Goal: Book appointment/travel/reservation

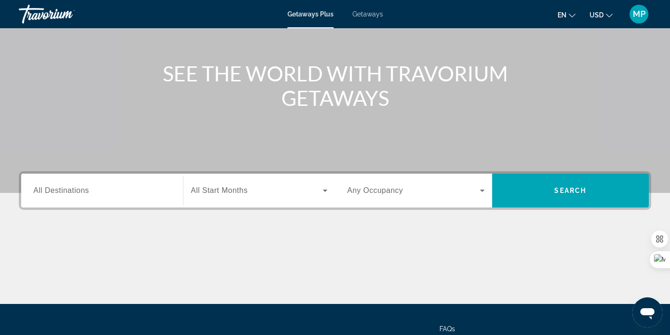
scroll to position [88, 0]
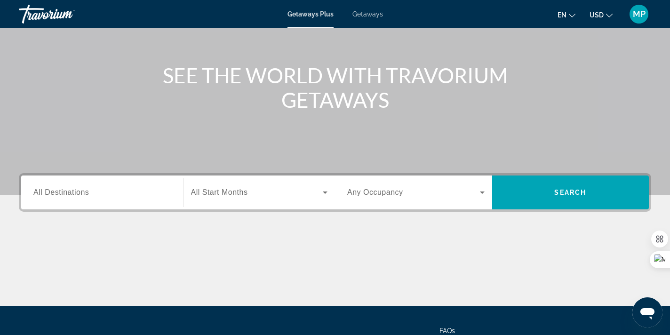
click at [155, 200] on div "Search widget" at bounding box center [101, 192] width 137 height 27
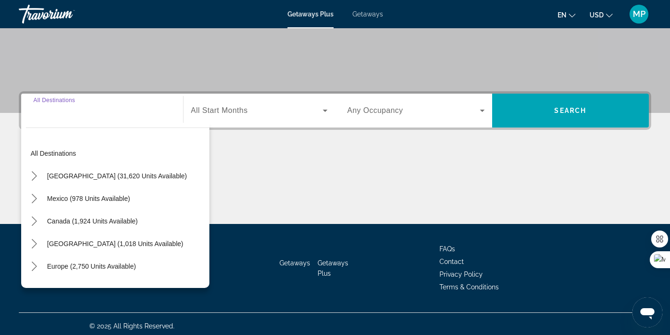
scroll to position [174, 0]
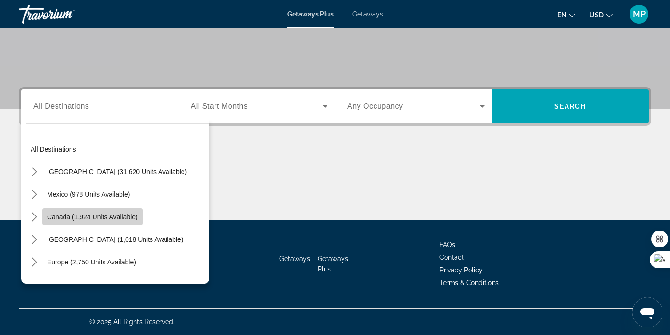
click at [121, 216] on span "Canada (1,924 units available)" at bounding box center [92, 217] width 91 height 8
type input "**********"
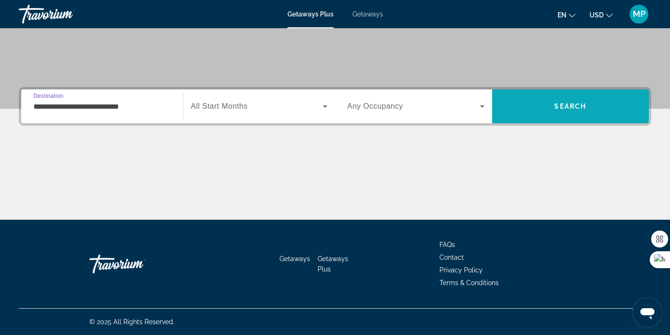
click at [556, 111] on span "Search" at bounding box center [570, 106] width 157 height 23
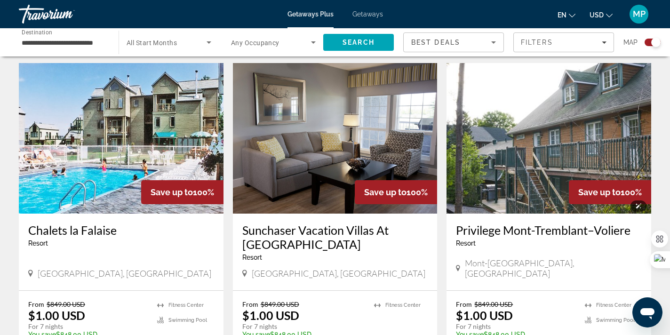
scroll to position [637, 0]
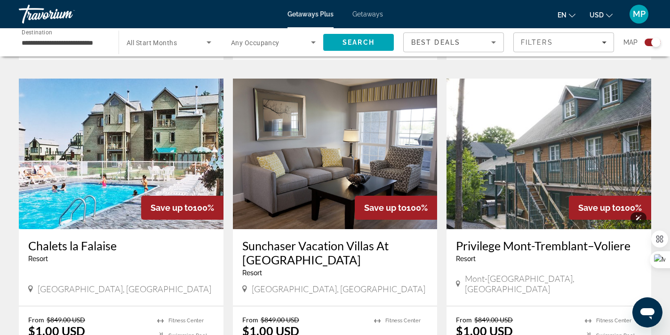
click at [555, 186] on img "Main content" at bounding box center [549, 154] width 205 height 151
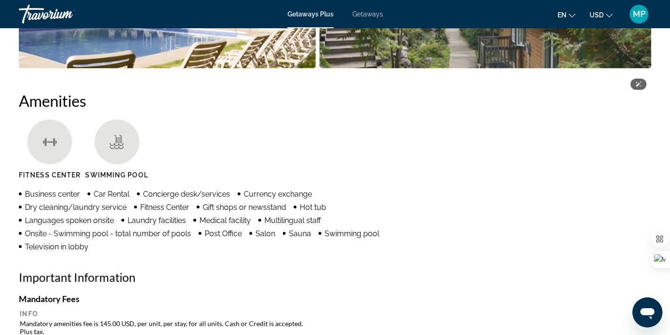
scroll to position [637, 0]
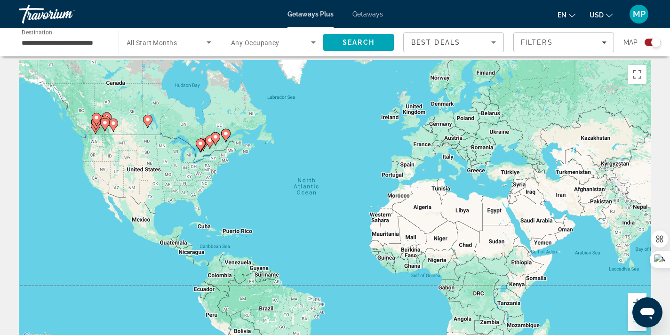
scroll to position [7, 0]
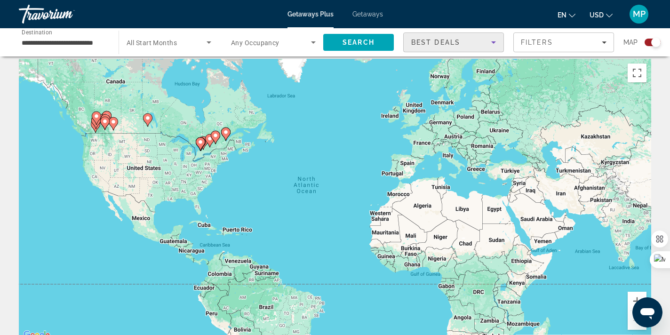
click at [453, 42] on span "Best Deals" at bounding box center [436, 43] width 49 height 8
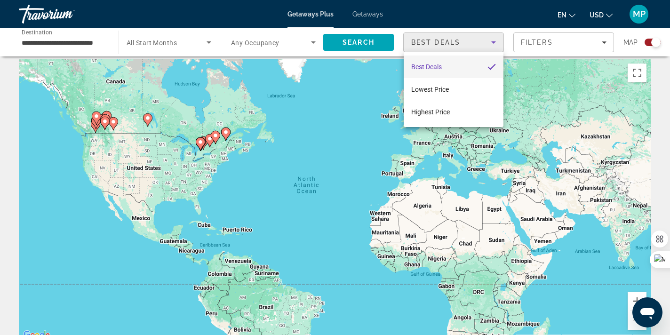
click at [447, 65] on mat-option "Best Deals" at bounding box center [454, 67] width 100 height 23
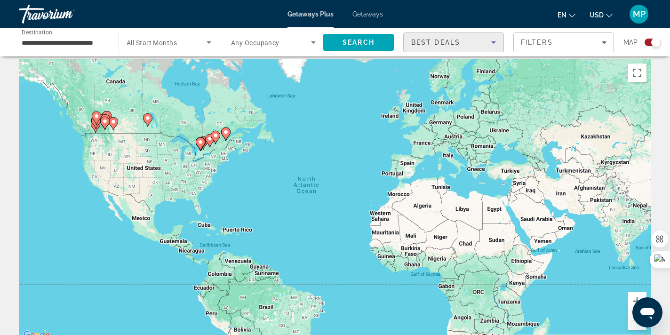
click at [177, 45] on span "Search widget" at bounding box center [167, 42] width 80 height 11
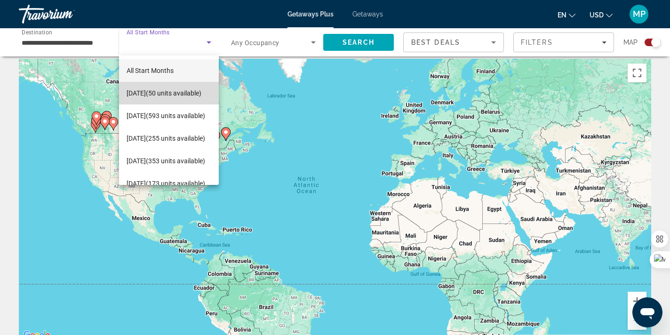
click at [170, 90] on span "[DATE] (50 units available)" at bounding box center [164, 93] width 75 height 11
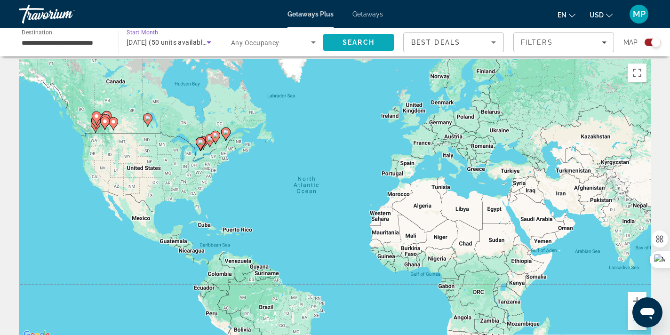
click at [353, 48] on span "Search" at bounding box center [358, 42] width 71 height 23
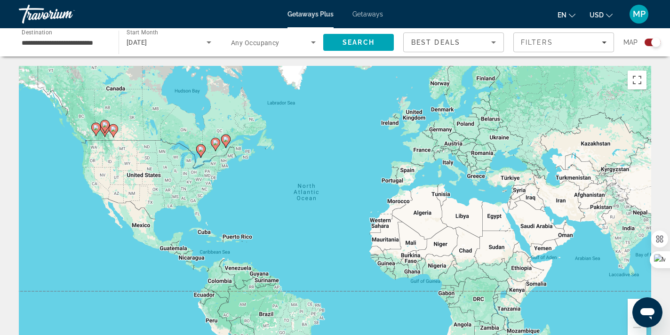
click at [208, 42] on icon "Search widget" at bounding box center [209, 42] width 5 height 2
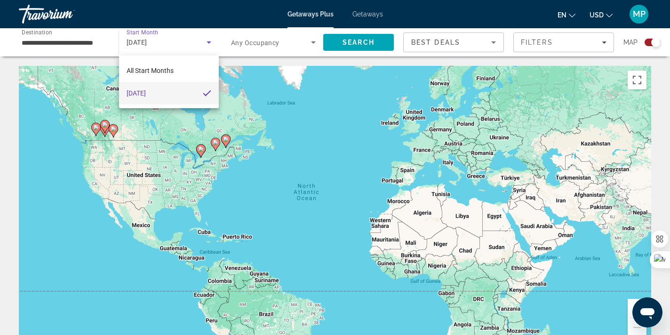
click at [182, 44] on div at bounding box center [335, 167] width 670 height 335
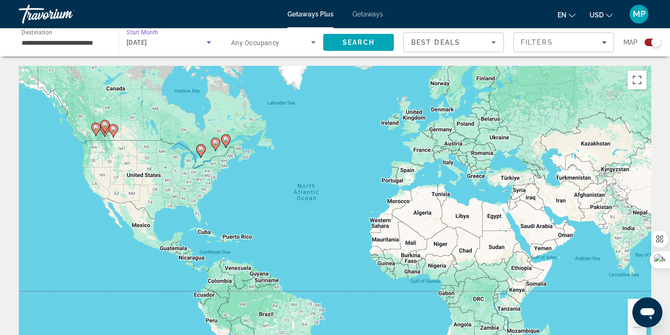
click at [205, 43] on icon "Search widget" at bounding box center [208, 42] width 11 height 11
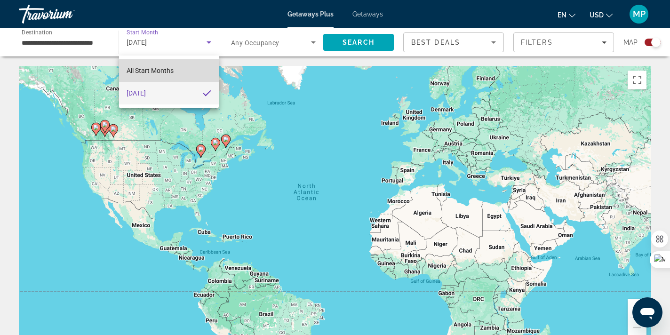
click at [167, 67] on span "All Start Months" at bounding box center [150, 71] width 47 height 8
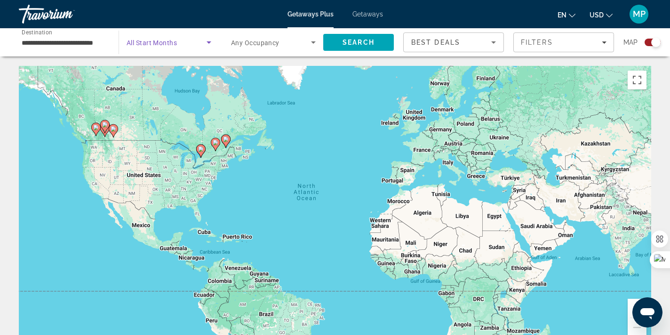
click at [200, 43] on span "Search widget" at bounding box center [167, 42] width 80 height 11
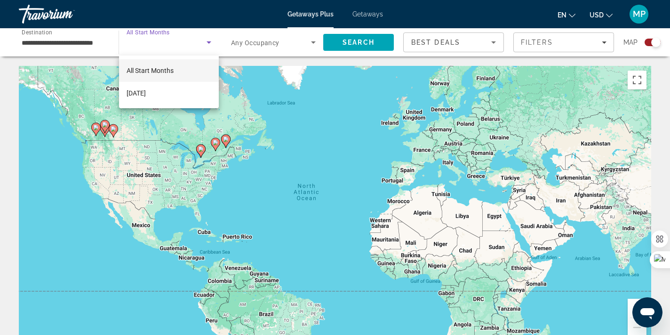
click at [169, 72] on span "All Start Months" at bounding box center [150, 71] width 47 height 8
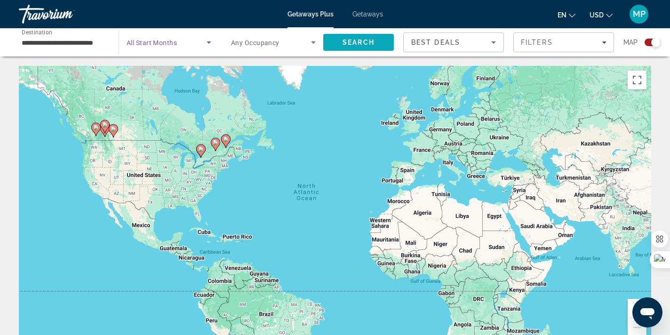
click at [379, 45] on span "Search" at bounding box center [358, 42] width 71 height 23
click at [209, 45] on icon "Search widget" at bounding box center [208, 42] width 11 height 11
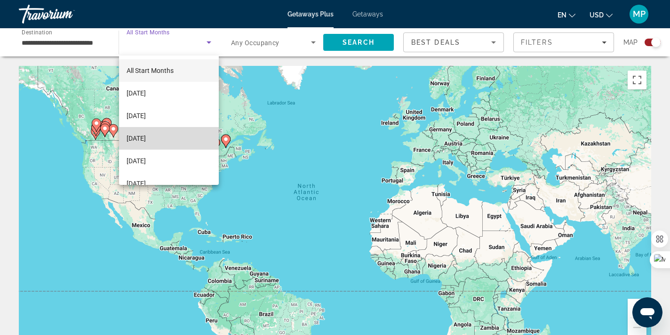
click at [176, 137] on mat-option "[DATE]" at bounding box center [169, 138] width 100 height 23
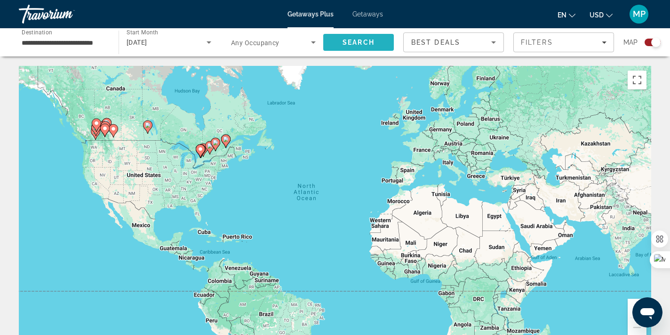
click at [347, 43] on span "Search" at bounding box center [359, 43] width 32 height 8
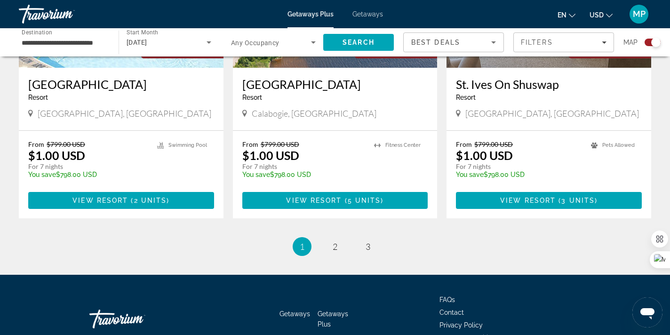
scroll to position [1470, 0]
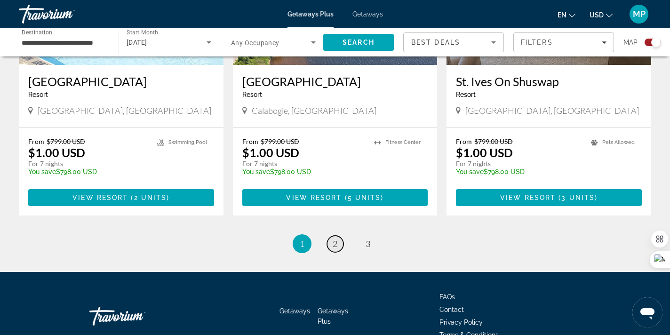
click at [337, 243] on span "2" at bounding box center [335, 244] width 5 height 10
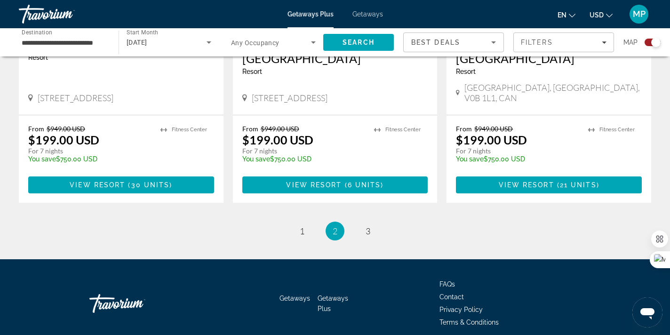
scroll to position [1522, 0]
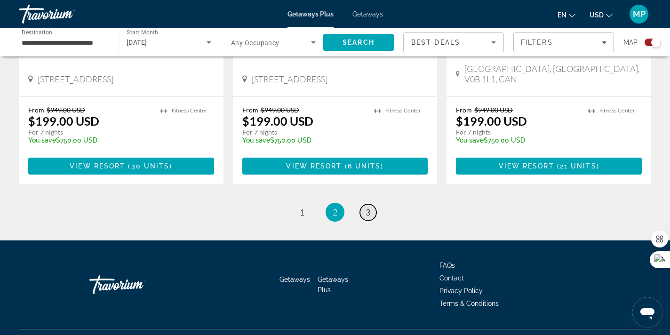
click at [371, 204] on link "page 3" at bounding box center [368, 212] width 16 height 16
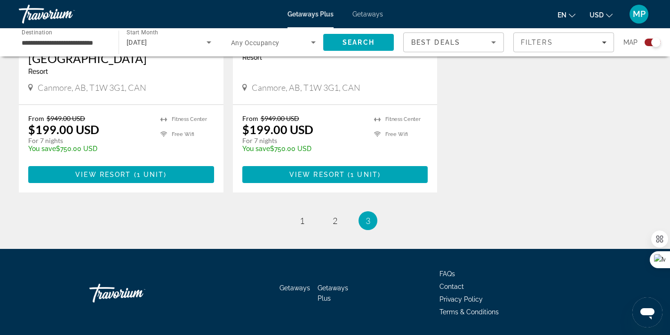
scroll to position [868, 0]
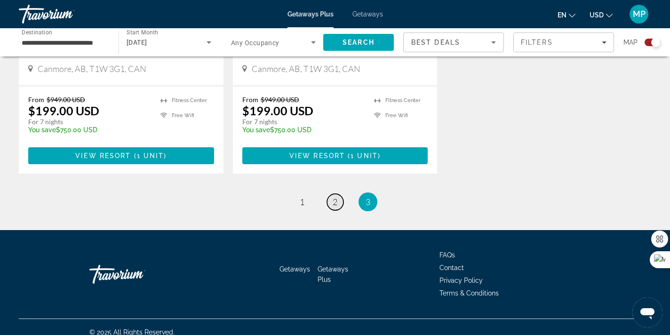
click at [336, 197] on span "2" at bounding box center [335, 202] width 5 height 10
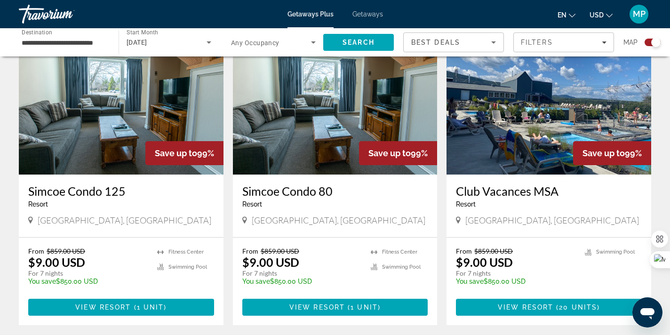
scroll to position [352, 0]
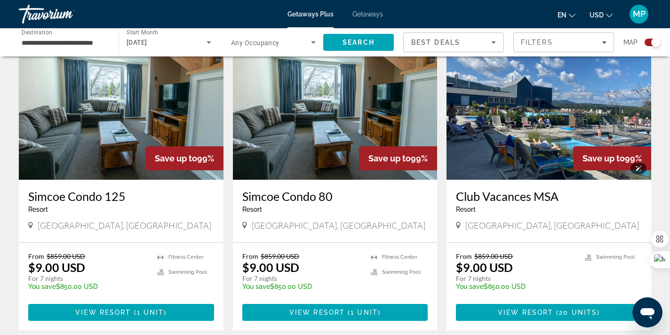
click at [547, 142] on img "Main content" at bounding box center [549, 104] width 205 height 151
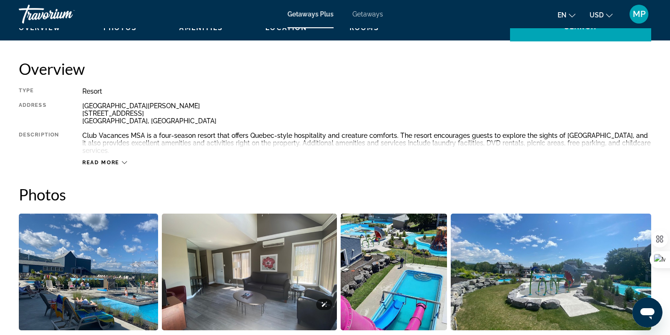
scroll to position [306, 0]
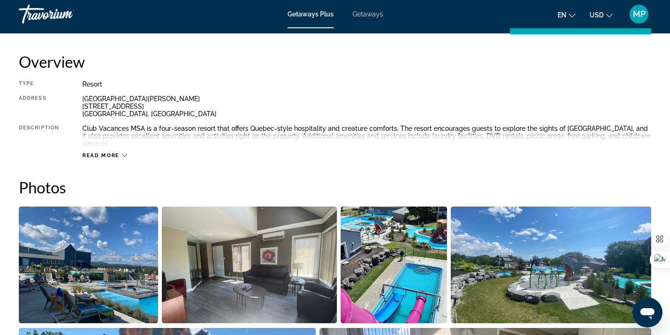
click at [125, 154] on icon "Main content" at bounding box center [124, 155] width 5 height 3
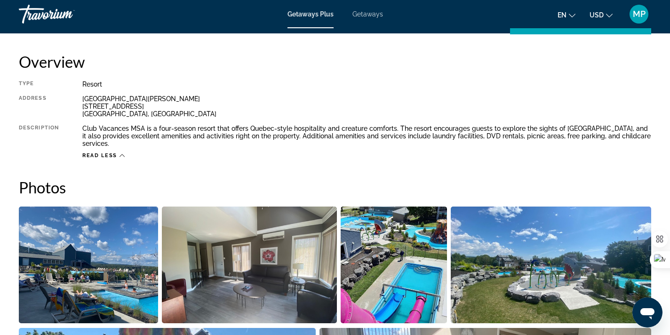
click at [121, 153] on icon "Main content" at bounding box center [122, 155] width 5 height 5
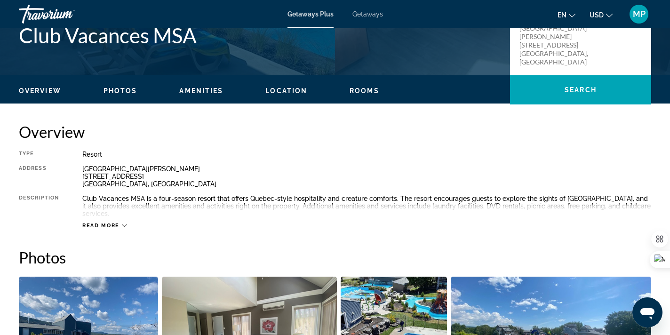
scroll to position [265, 0]
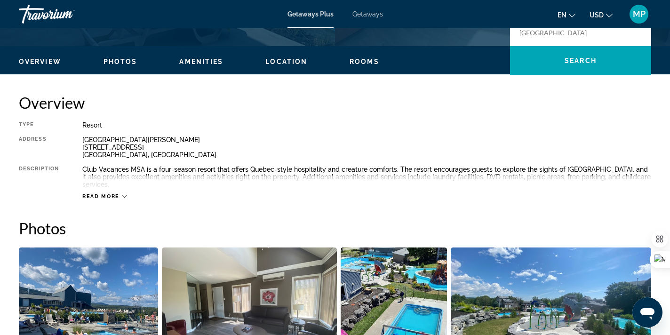
click at [109, 194] on span "Read more" at bounding box center [100, 197] width 37 height 6
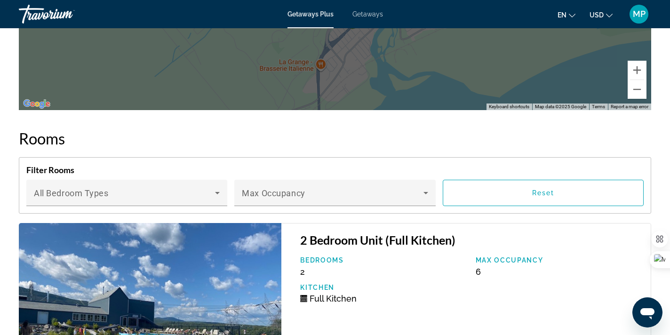
scroll to position [1691, 0]
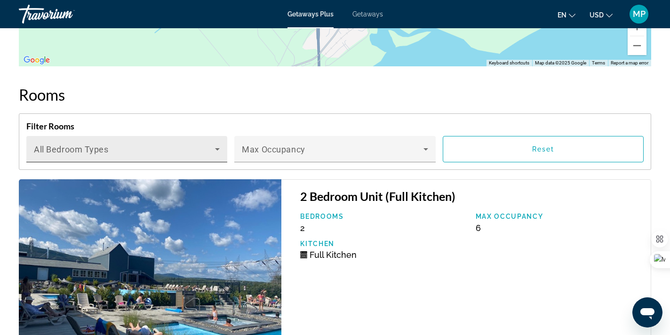
click at [215, 145] on icon "Main content" at bounding box center [217, 149] width 11 height 11
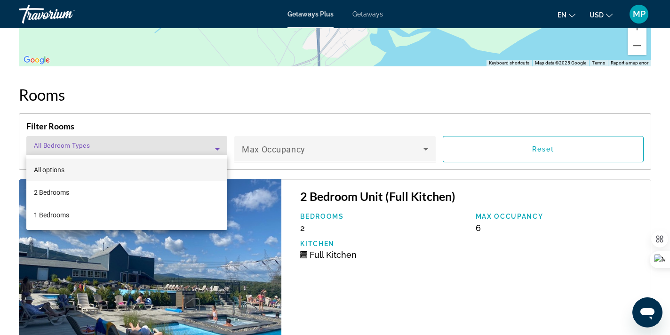
click at [215, 145] on div at bounding box center [335, 167] width 670 height 335
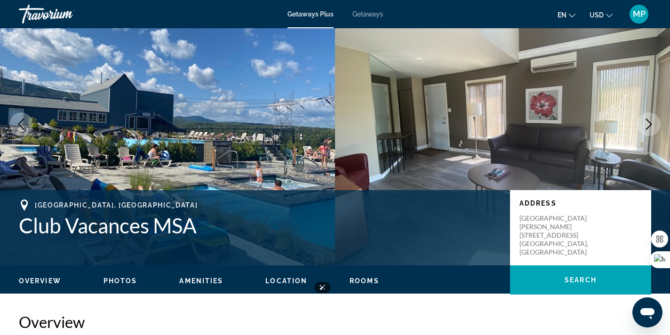
scroll to position [0, 0]
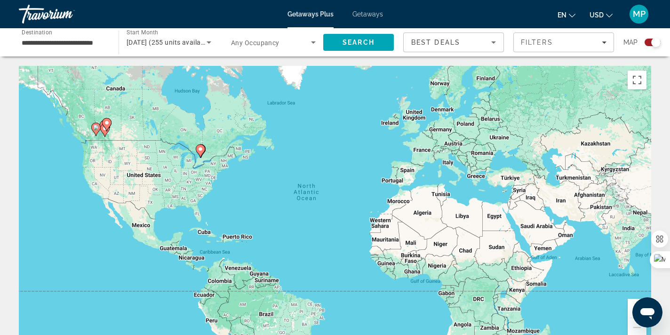
click at [202, 41] on span "[DATE] (255 units available)" at bounding box center [170, 43] width 86 height 8
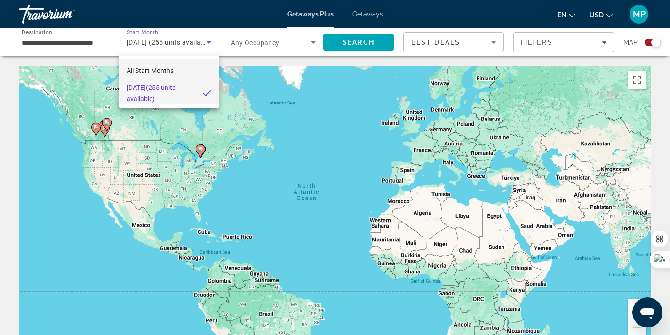
click at [167, 65] on span "All Start Months" at bounding box center [150, 70] width 47 height 11
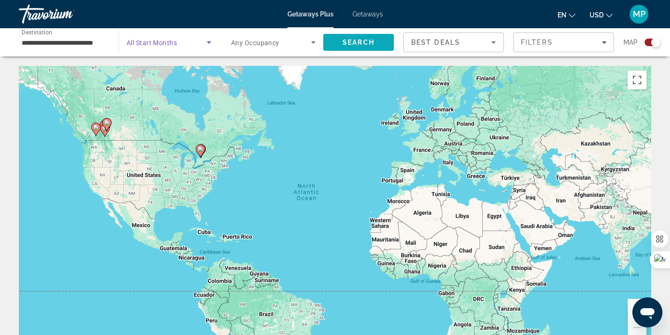
click at [344, 42] on span "Search" at bounding box center [359, 43] width 32 height 8
click at [193, 44] on span "Search widget" at bounding box center [167, 42] width 80 height 11
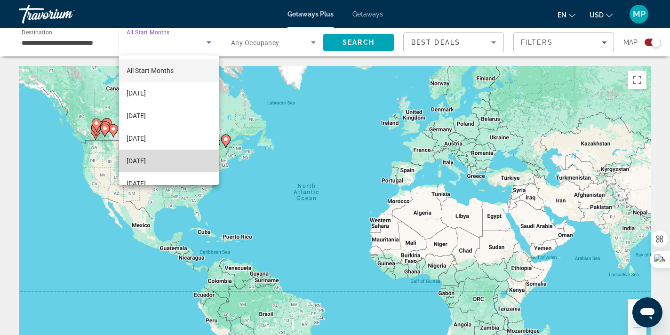
click at [146, 161] on span "[DATE]" at bounding box center [136, 160] width 19 height 11
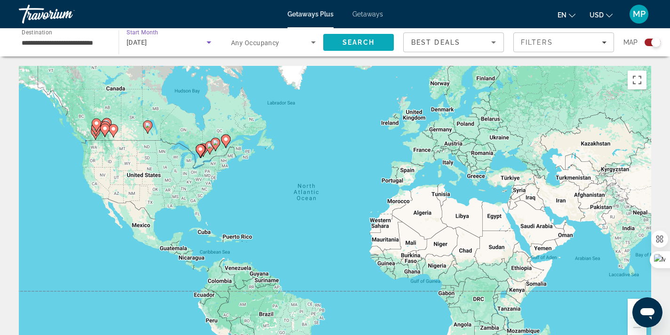
click at [368, 46] on span "Search" at bounding box center [358, 42] width 71 height 23
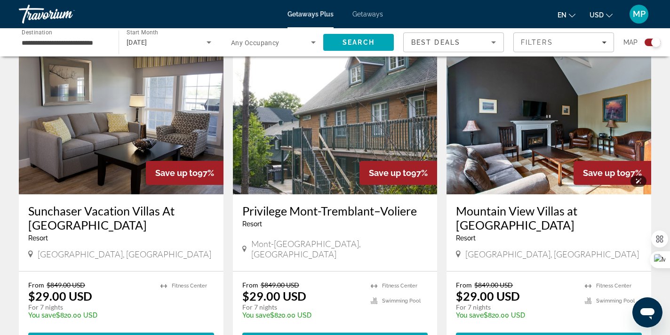
scroll to position [660, 0]
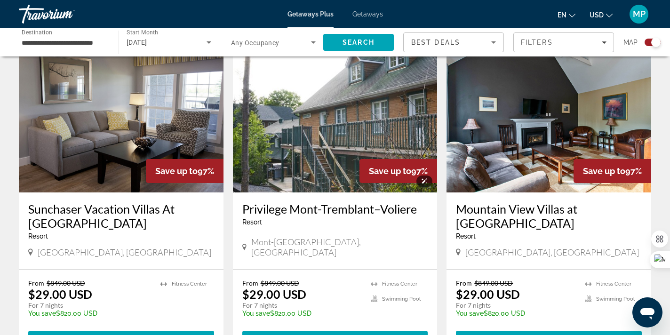
click at [337, 154] on img "Main content" at bounding box center [335, 117] width 205 height 151
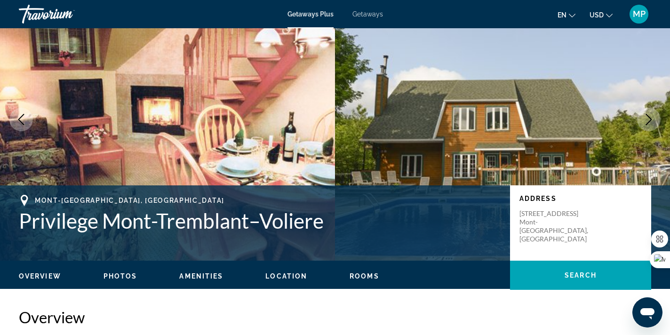
scroll to position [49, 0]
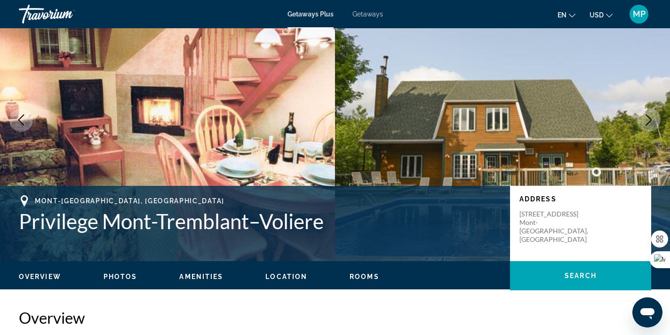
click at [118, 279] on span "Photos" at bounding box center [121, 277] width 34 height 8
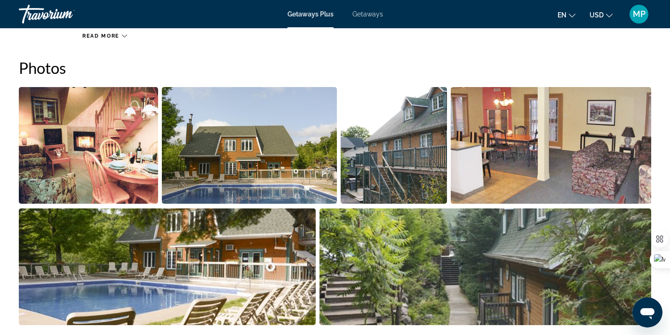
scroll to position [420, 0]
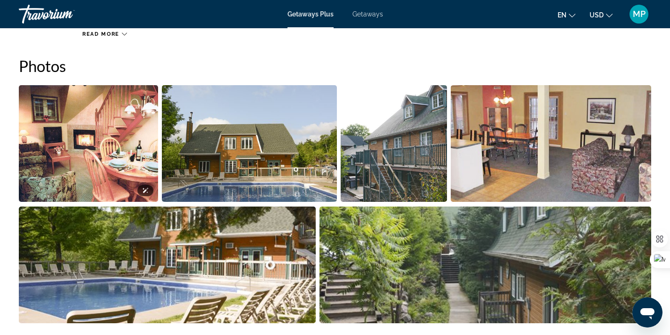
click at [106, 138] on img "Open full-screen image slider" at bounding box center [88, 143] width 139 height 117
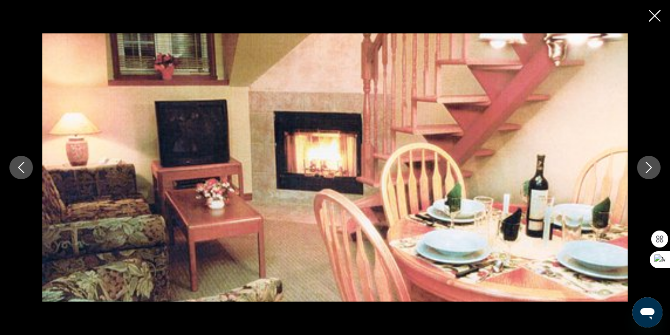
click at [646, 172] on icon "Next image" at bounding box center [649, 167] width 11 height 11
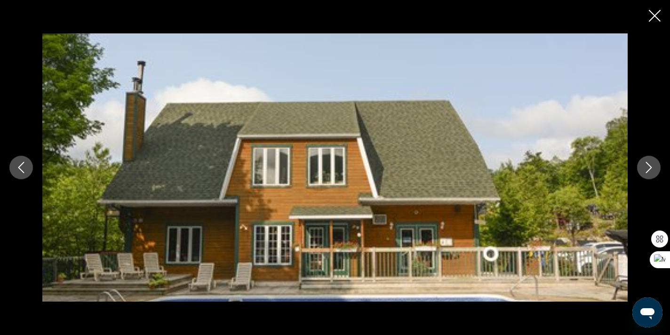
click at [646, 172] on icon "Next image" at bounding box center [649, 167] width 11 height 11
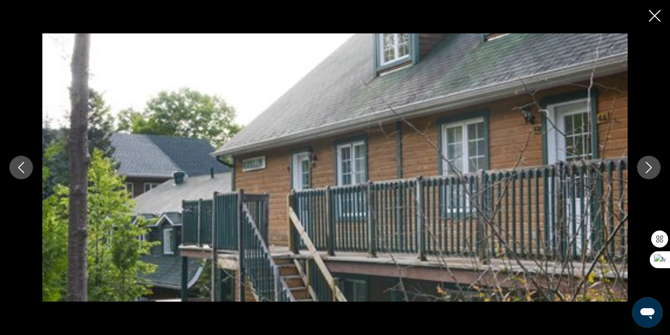
click at [646, 172] on icon "Next image" at bounding box center [649, 167] width 11 height 11
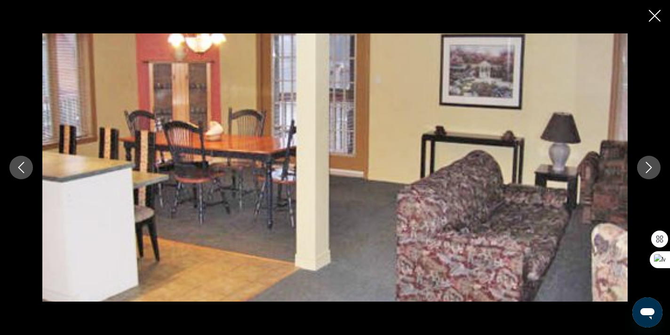
click at [646, 172] on icon "Next image" at bounding box center [649, 167] width 11 height 11
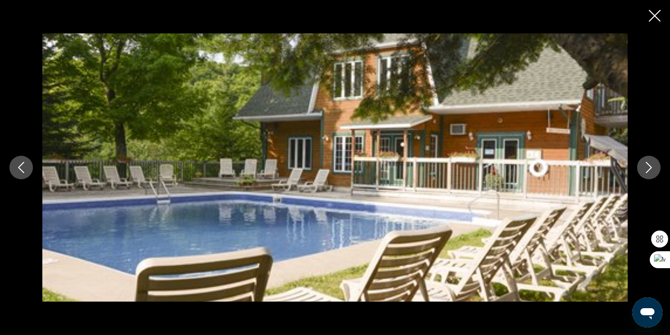
click at [646, 172] on icon "Next image" at bounding box center [649, 167] width 11 height 11
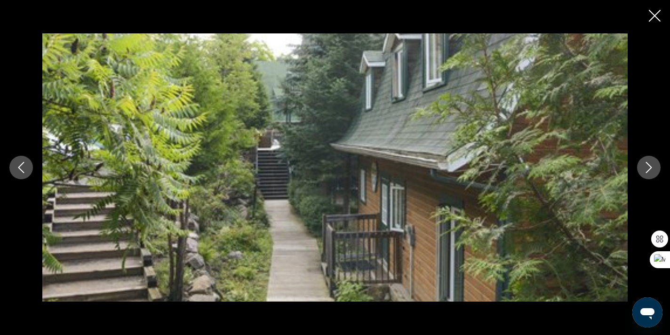
click at [646, 172] on icon "Next image" at bounding box center [649, 167] width 11 height 11
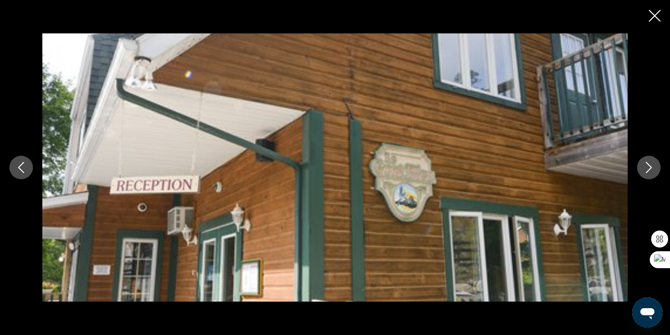
click at [646, 173] on icon "Next image" at bounding box center [649, 167] width 11 height 11
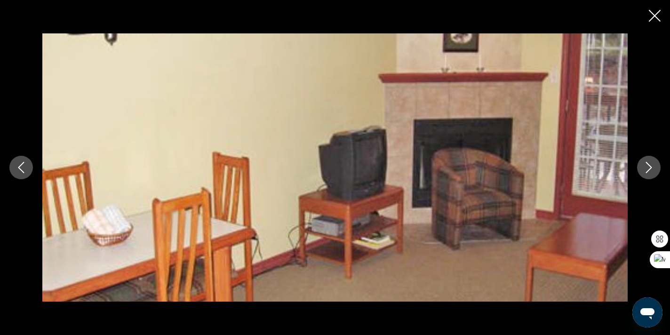
click at [646, 173] on icon "Next image" at bounding box center [649, 167] width 11 height 11
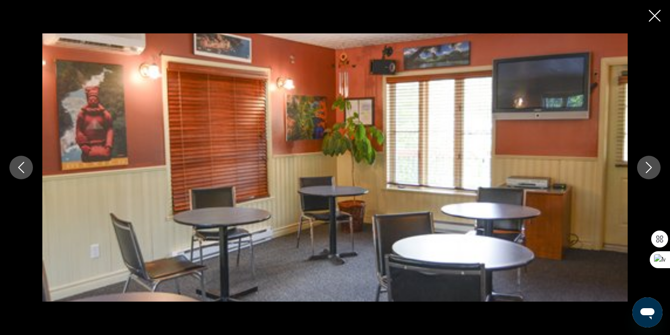
click at [646, 174] on button "Next image" at bounding box center [650, 168] width 24 height 24
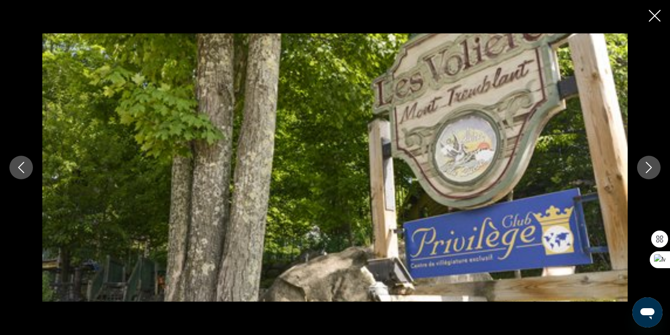
click at [646, 175] on button "Next image" at bounding box center [650, 168] width 24 height 24
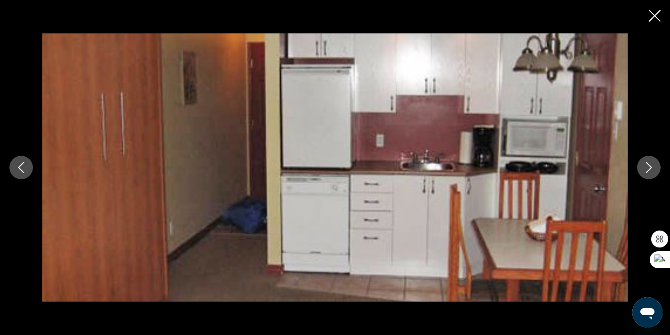
click at [646, 175] on button "Next image" at bounding box center [650, 168] width 24 height 24
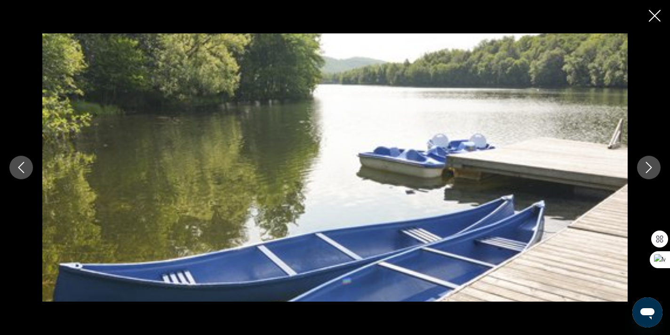
click at [646, 175] on button "Next image" at bounding box center [650, 168] width 24 height 24
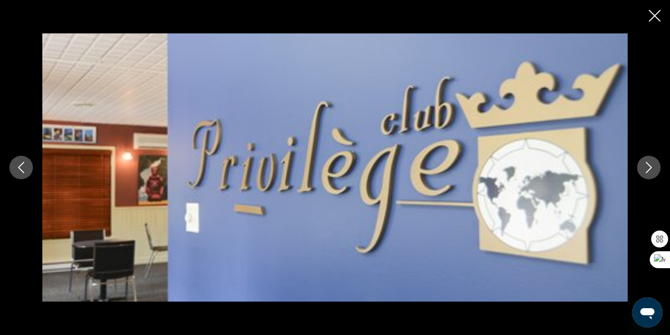
click at [646, 177] on button "Next image" at bounding box center [650, 168] width 24 height 24
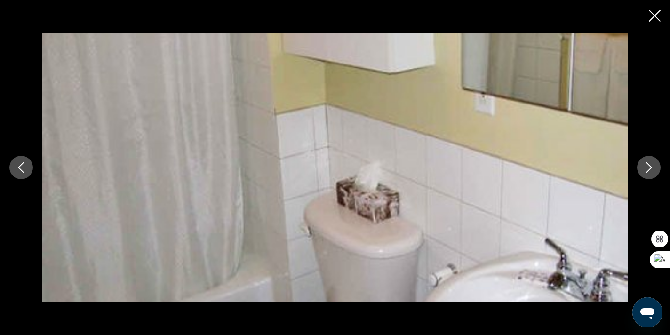
click at [646, 177] on button "Next image" at bounding box center [650, 168] width 24 height 24
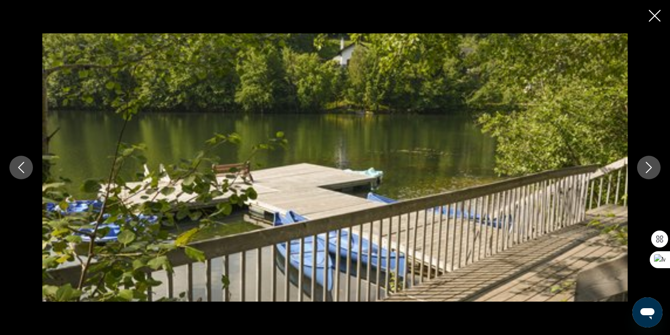
click at [646, 178] on button "Next image" at bounding box center [650, 168] width 24 height 24
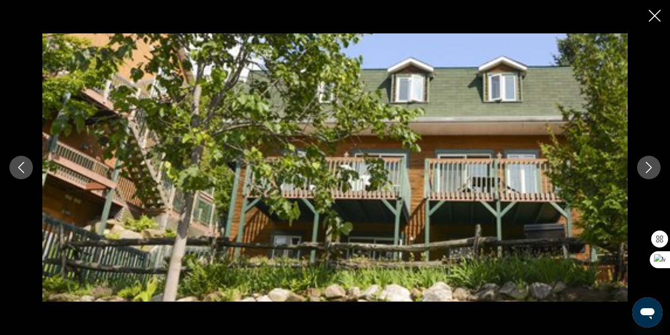
click at [646, 178] on button "Next image" at bounding box center [650, 168] width 24 height 24
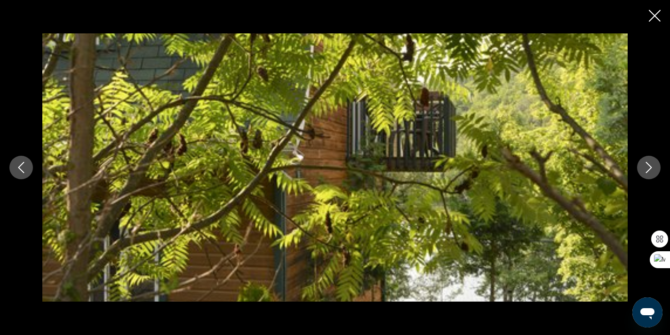
click at [646, 178] on button "Next image" at bounding box center [650, 168] width 24 height 24
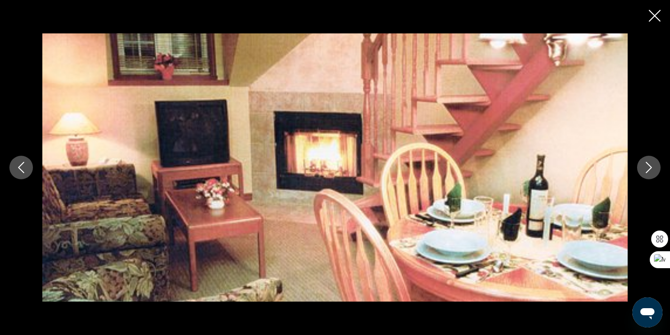
click at [646, 178] on button "Next image" at bounding box center [650, 168] width 24 height 24
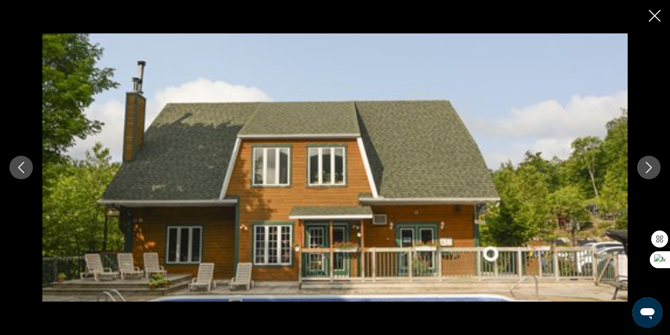
click at [659, 16] on icon "Close slideshow" at bounding box center [655, 16] width 12 height 12
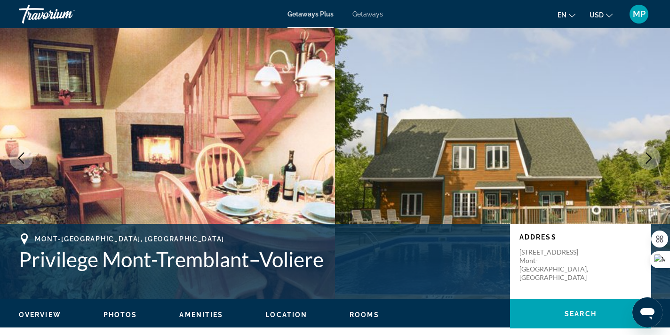
scroll to position [0, 0]
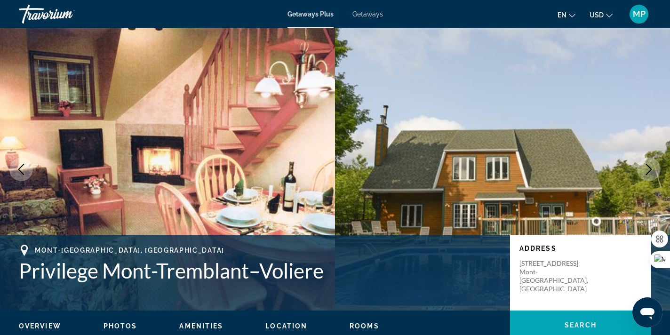
click at [363, 14] on span "Getaways" at bounding box center [368, 14] width 31 height 8
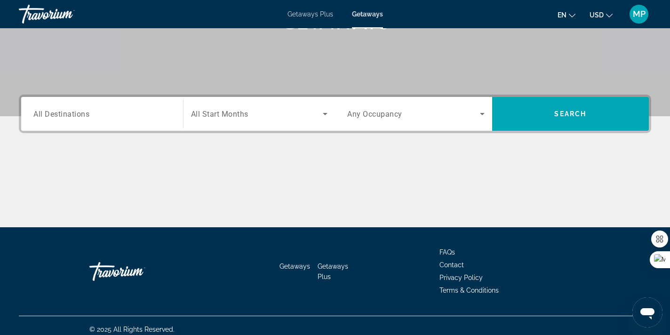
scroll to position [174, 0]
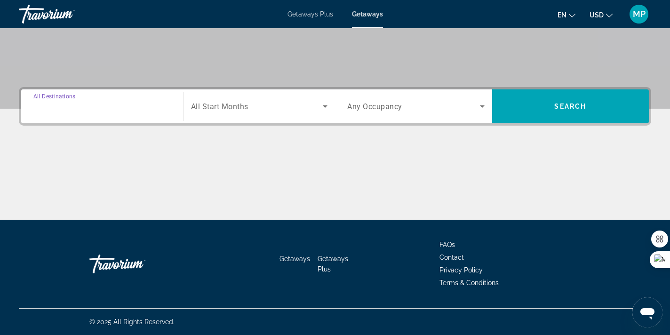
click at [147, 106] on input "Destination All Destinations" at bounding box center [101, 106] width 137 height 11
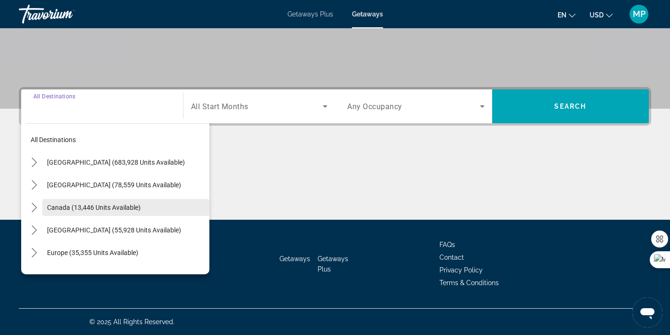
click at [107, 204] on span "Canada (13,446 units available)" at bounding box center [94, 208] width 94 height 8
type input "**********"
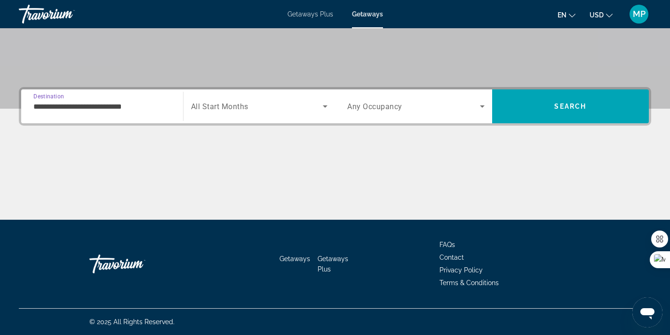
click at [315, 113] on div "Search widget" at bounding box center [259, 106] width 137 height 26
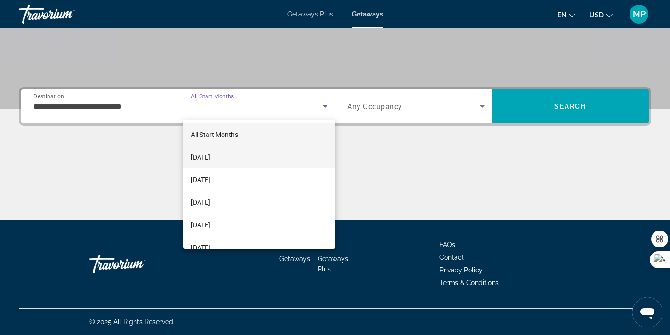
click at [269, 155] on mat-option "[DATE]" at bounding box center [260, 157] width 152 height 23
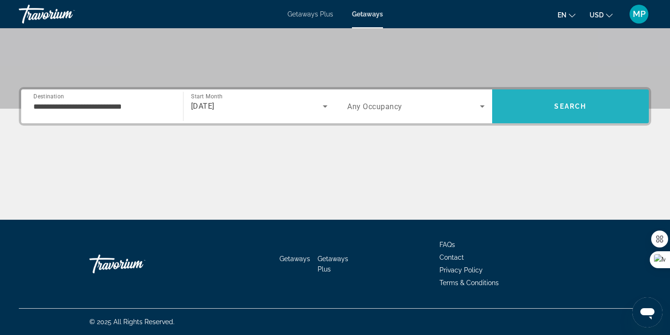
click at [574, 103] on span "Search" at bounding box center [571, 107] width 32 height 8
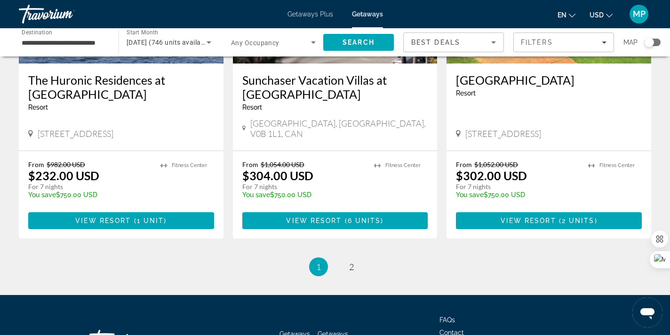
scroll to position [1187, 0]
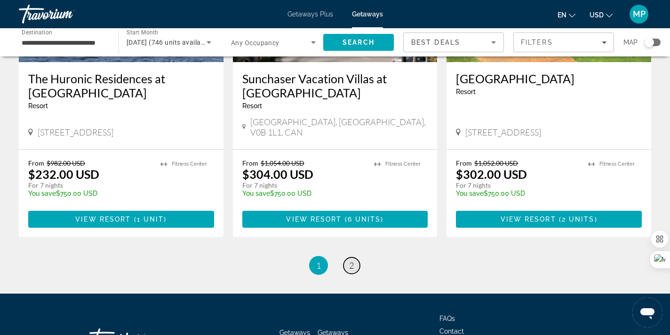
click at [355, 258] on link "page 2" at bounding box center [352, 266] width 16 height 16
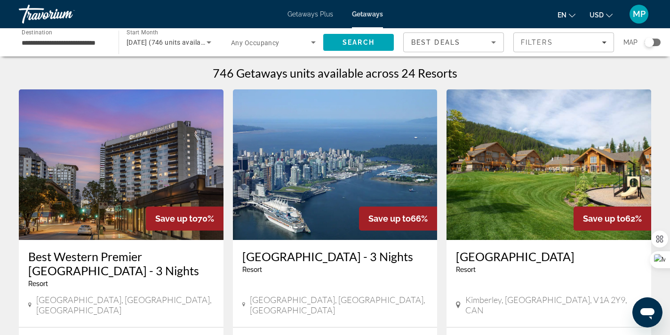
click at [209, 41] on icon "Search widget" at bounding box center [209, 42] width 5 height 2
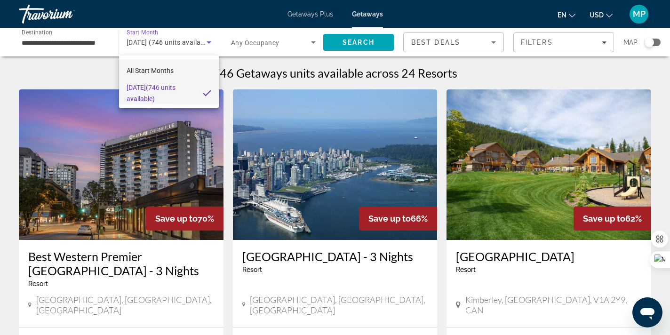
click at [170, 71] on span "All Start Months" at bounding box center [150, 71] width 47 height 8
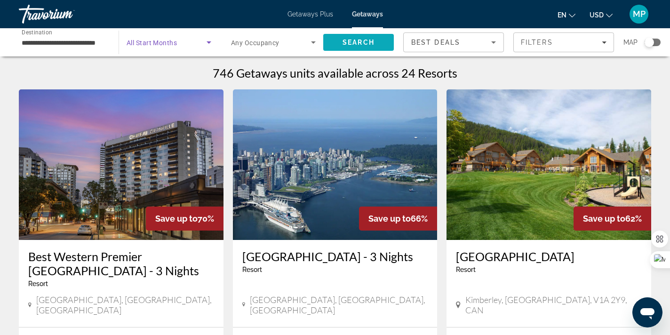
click at [380, 42] on span "Search" at bounding box center [358, 42] width 71 height 23
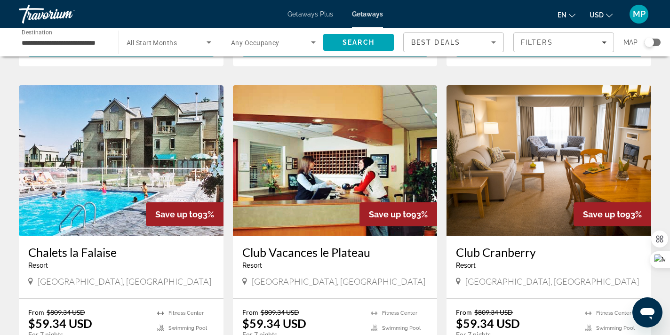
scroll to position [672, 0]
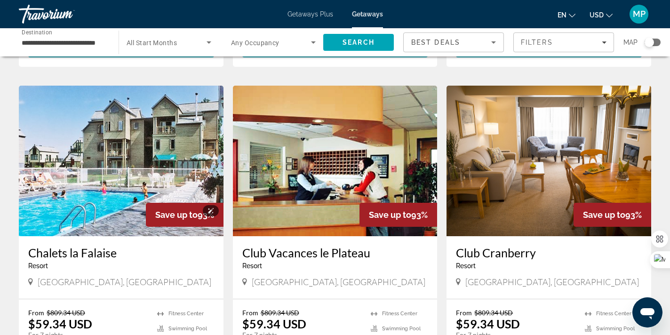
click at [138, 143] on img "Main content" at bounding box center [121, 161] width 205 height 151
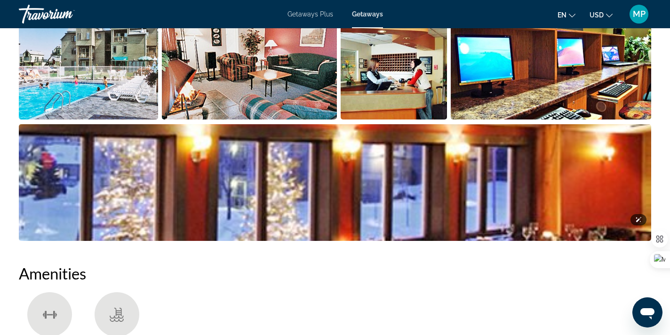
scroll to position [512, 0]
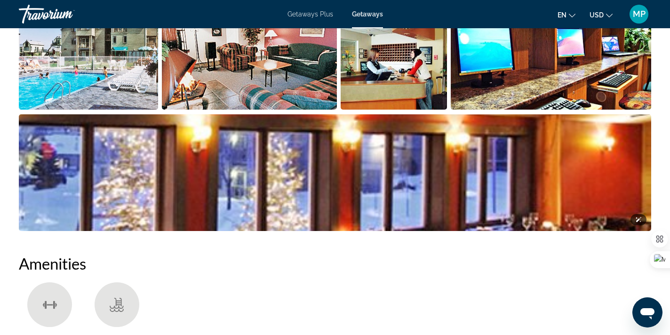
click at [110, 194] on img "Open full-screen image slider" at bounding box center [335, 172] width 633 height 117
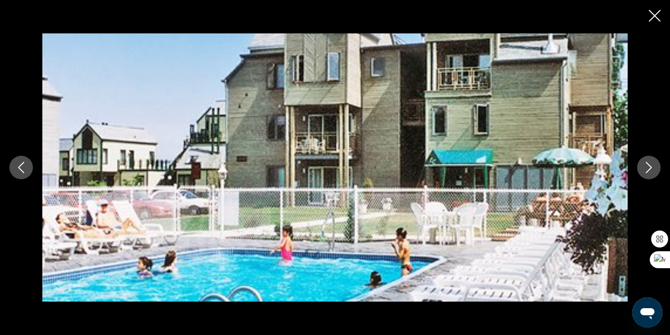
click at [651, 167] on icon "Next image" at bounding box center [649, 167] width 11 height 11
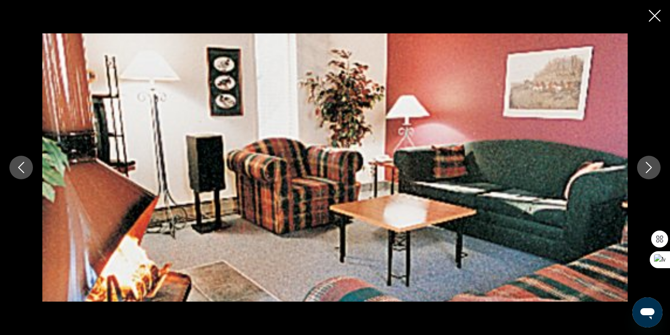
click at [648, 163] on icon "Next image" at bounding box center [649, 167] width 6 height 11
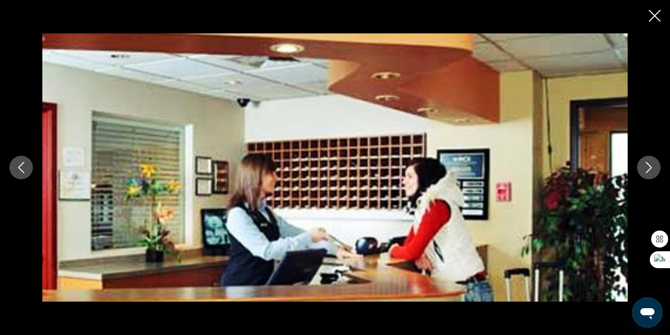
click at [648, 162] on icon "Next image" at bounding box center [649, 167] width 11 height 11
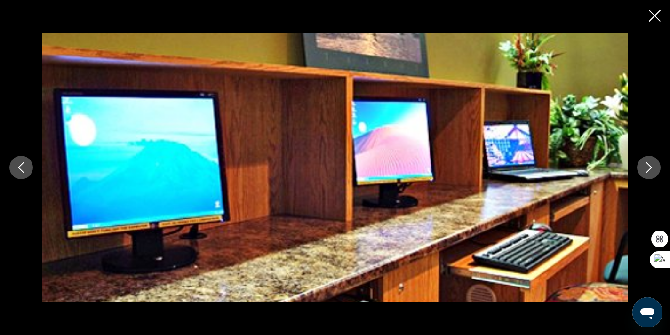
click at [648, 163] on icon "Next image" at bounding box center [649, 167] width 11 height 11
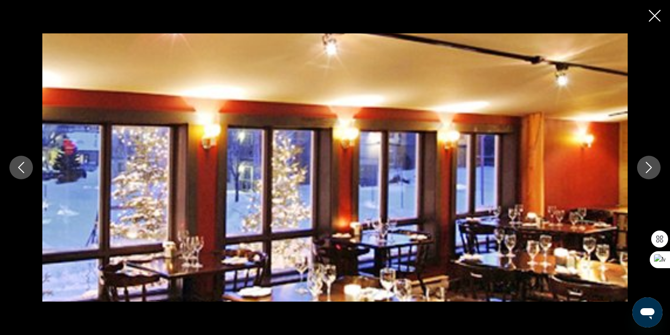
click at [648, 164] on icon "Next image" at bounding box center [649, 167] width 6 height 11
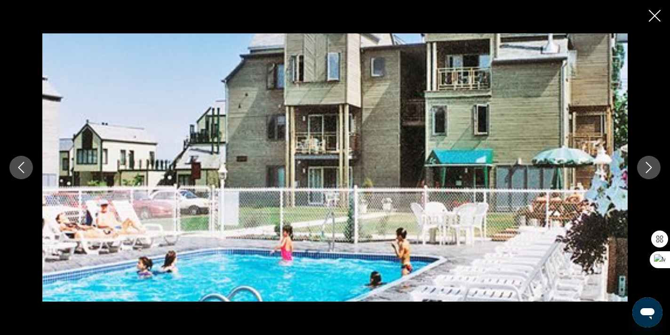
click at [648, 164] on icon "Next image" at bounding box center [649, 167] width 6 height 11
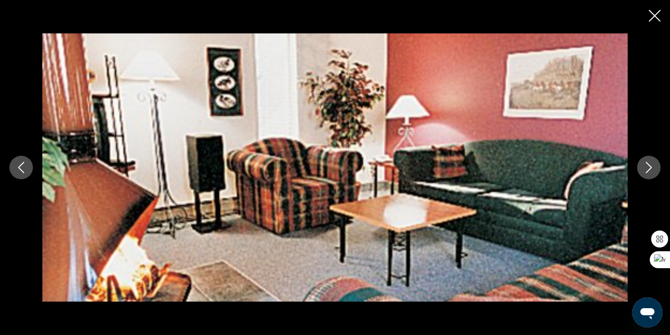
click at [648, 164] on icon "Next image" at bounding box center [649, 167] width 6 height 11
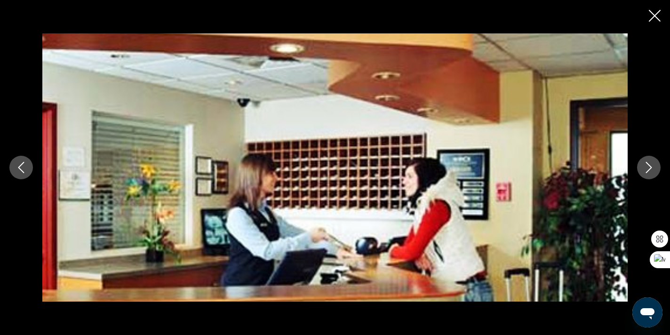
click at [657, 15] on icon "Close slideshow" at bounding box center [655, 16] width 12 height 12
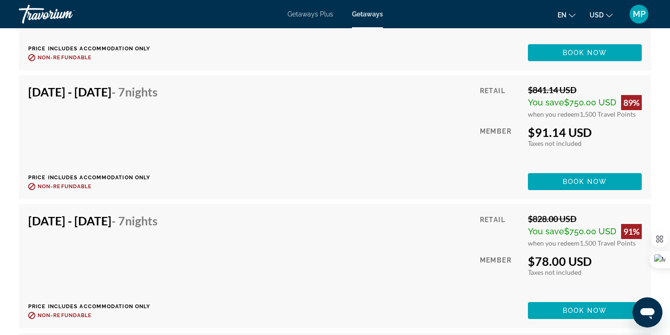
scroll to position [2005, 0]
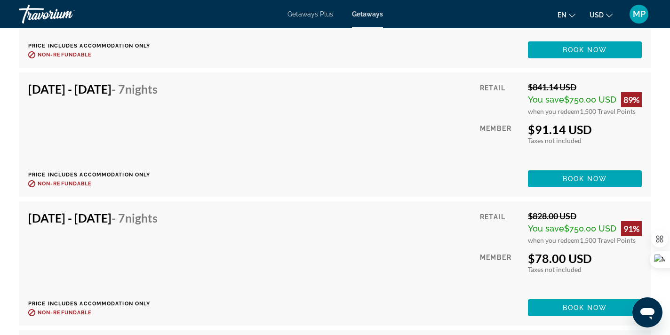
click at [163, 232] on div "[DATE] - [DATE] - 7 Nights Price includes accommodation only Refundable until :…" at bounding box center [96, 263] width 137 height 105
click at [153, 218] on h4 "[DATE] - [DATE] - 7 Nights" at bounding box center [92, 218] width 129 height 14
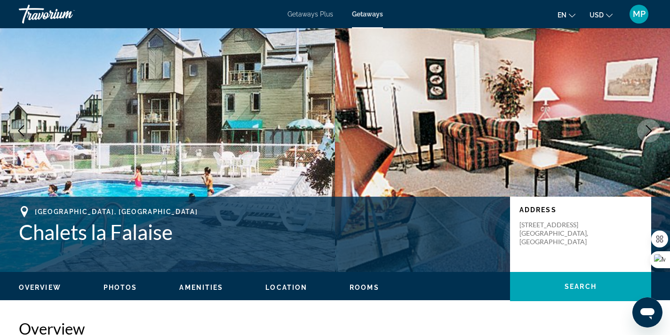
scroll to position [0, 0]
